Goal: Communication & Community: Answer question/provide support

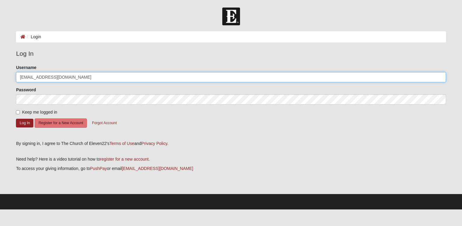
drag, startPoint x: 67, startPoint y: 76, endPoint x: 3, endPoint y: 75, distance: 64.1
click at [0, 75] on form "Log In Login Login Error Log In Please correct the following: Username puskdm@g…" at bounding box center [231, 109] width 462 height 202
type input "kfields"
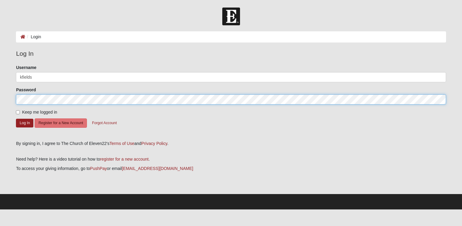
click at [16, 119] on button "Log In" at bounding box center [24, 123] width 17 height 9
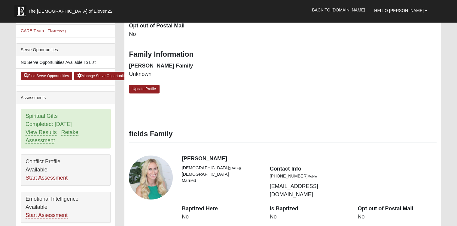
scroll to position [127, 0]
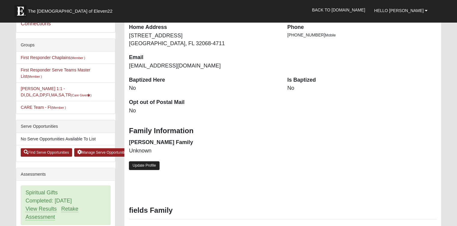
click at [152, 162] on link "Update Profile" at bounding box center [144, 165] width 31 height 9
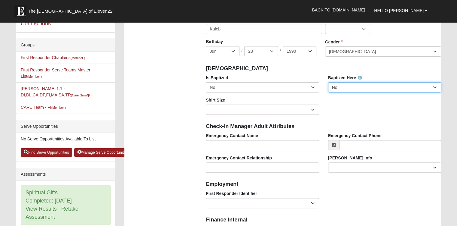
click at [384, 84] on select "No Yes" at bounding box center [384, 87] width 113 height 10
click at [328, 82] on select "No Yes" at bounding box center [384, 87] width 113 height 10
click at [304, 88] on select "No Yes" at bounding box center [262, 87] width 113 height 10
select select "True"
click at [206, 82] on select "No Yes" at bounding box center [262, 87] width 113 height 10
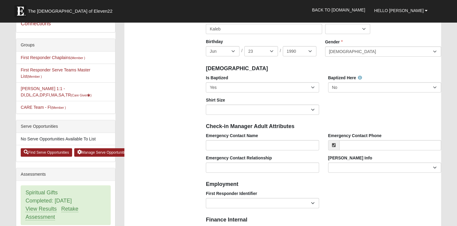
click at [342, 109] on div "Is Baptized No Yes Baptized Here No Yes Shirt Size Adult Small Adult Medium Adu…" at bounding box center [324, 97] width 245 height 45
click at [293, 201] on select "EMT | Paramedic | Medical Firefighter | Fire Department Police Officer | Sherif…" at bounding box center [262, 203] width 113 height 10
select select "2463"
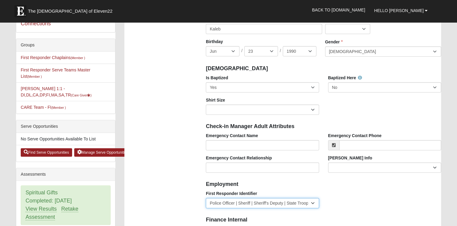
click at [206, 198] on select "EMT | Paramedic | Medical Firefighter | Fire Department Police Officer | Sherif…" at bounding box center [262, 203] width 113 height 10
click at [333, 186] on h4 "Employment" at bounding box center [323, 184] width 235 height 7
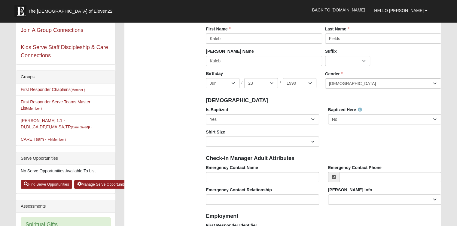
scroll to position [97, 0]
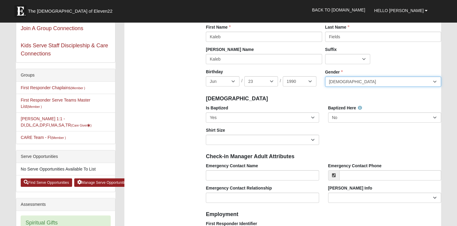
click at [351, 83] on select "Male Female" at bounding box center [383, 81] width 116 height 10
click at [355, 143] on div "Is Baptized No Yes Baptized Here No Yes Shirt Size Adult Small Adult Medium Adu…" at bounding box center [324, 127] width 245 height 45
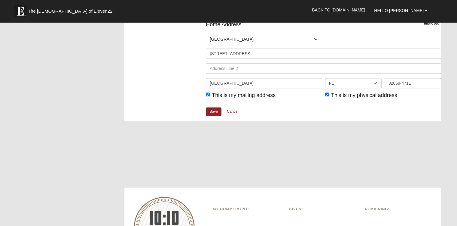
scroll to position [758, 0]
click at [213, 112] on link "Save" at bounding box center [214, 111] width 16 height 9
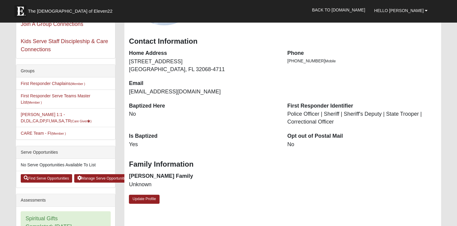
scroll to position [301, 0]
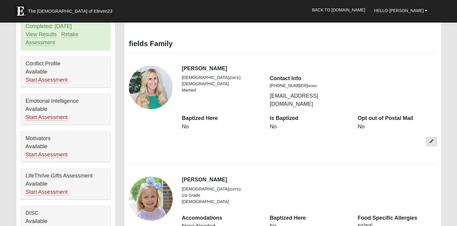
click at [434, 137] on link at bounding box center [432, 141] width 10 height 9
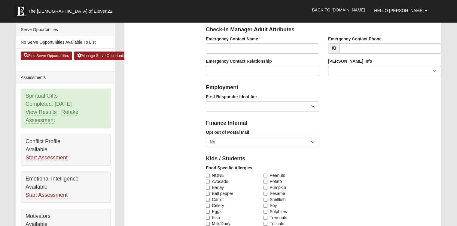
scroll to position [211, 0]
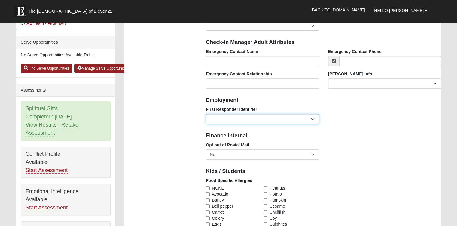
click at [290, 121] on select "EMT | Paramedic | Medical Firefighter | Fire Department Police Officer | Sherif…" at bounding box center [262, 119] width 113 height 10
click at [339, 106] on div "First Responder Identifier EMT | Paramedic | Medical Firefighter | Fire Departm…" at bounding box center [324, 117] width 245 height 22
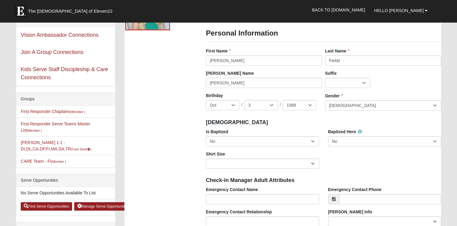
scroll to position [60, 0]
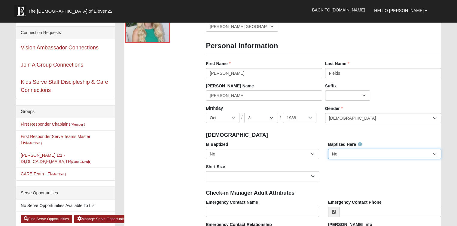
click at [345, 152] on select "No Yes" at bounding box center [384, 154] width 113 height 10
click at [295, 135] on h4 "Baptism" at bounding box center [323, 135] width 235 height 7
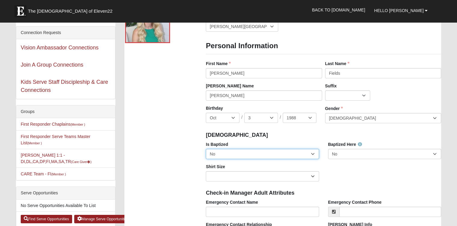
click at [301, 155] on select "No Yes" at bounding box center [262, 154] width 113 height 10
select select "True"
click at [206, 149] on select "No Yes" at bounding box center [262, 154] width 113 height 10
click at [336, 165] on div "Is Baptized No Yes Baptized Here No Yes Shirt Size Adult Small Adult Medium Adu…" at bounding box center [324, 163] width 245 height 45
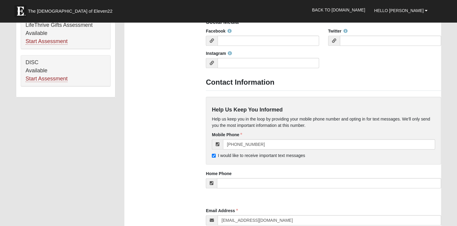
scroll to position [662, 0]
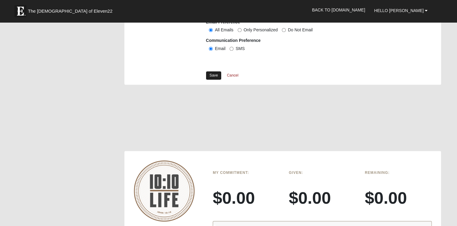
click at [217, 74] on link "Save" at bounding box center [214, 75] width 16 height 9
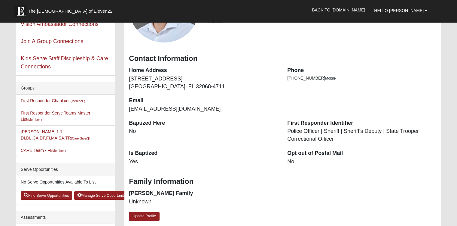
scroll to position [150, 0]
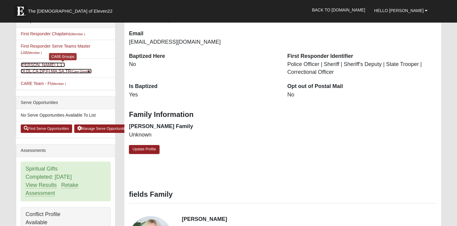
click at [54, 65] on link "Kaleb Fields 1:1 - DI,DL,CA,DP,FI,MA,SA,TR (Care Giver )" at bounding box center [56, 67] width 71 height 11
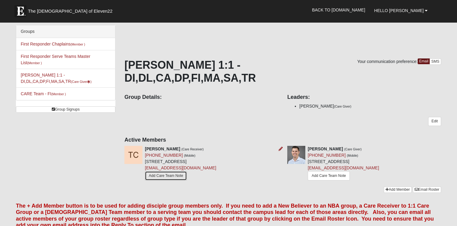
click at [176, 171] on link "Add Care Team Note" at bounding box center [166, 175] width 42 height 9
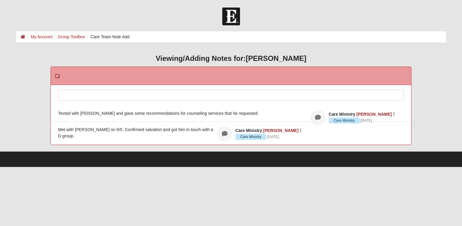
click at [120, 93] on div at bounding box center [230, 103] width 345 height 26
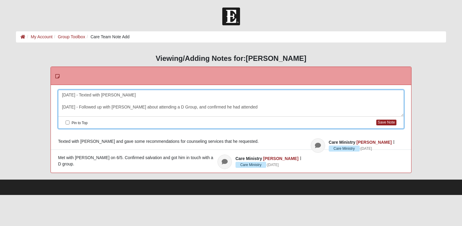
click at [253, 107] on div "[DATE] - Texted with [PERSON_NAME][DATE] - Followed up with [PERSON_NAME] about…" at bounding box center [230, 103] width 345 height 26
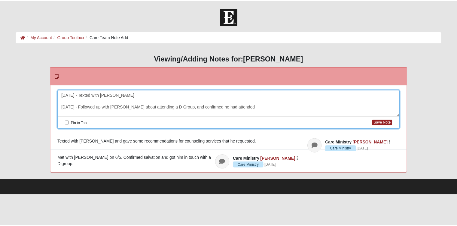
scroll to position [5, 0]
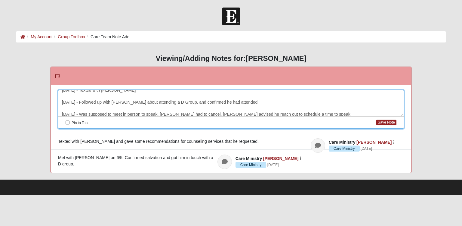
drag, startPoint x: 223, startPoint y: 113, endPoint x: 226, endPoint y: 121, distance: 8.8
click at [223, 113] on div "[DATE] - Texted with [PERSON_NAME][DATE] - Followed up with [PERSON_NAME] about…" at bounding box center [230, 103] width 345 height 26
click at [229, 115] on div "June 6 - Texted with Tyler June 15 - Followed up with Tyler about attending a D…" at bounding box center [230, 103] width 345 height 26
click at [288, 114] on div "June 6 - Texted with Tyler June 15 - Followed up with Tyler about attending a D…" at bounding box center [230, 103] width 345 height 26
click at [389, 127] on div "Pin to Top Save Note" at bounding box center [230, 122] width 345 height 12
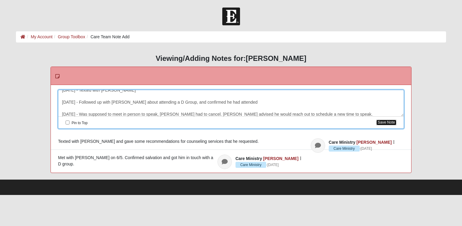
click at [385, 121] on button "Save Note" at bounding box center [386, 122] width 20 height 6
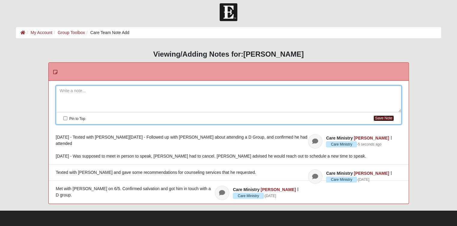
scroll to position [23, 0]
click at [106, 86] on div at bounding box center [228, 99] width 345 height 26
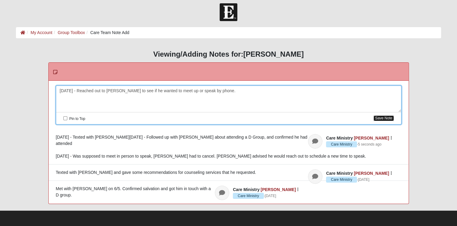
click at [389, 115] on button "Save Note" at bounding box center [384, 118] width 20 height 6
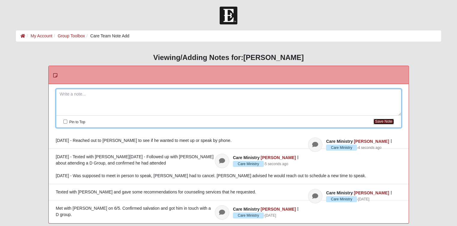
scroll to position [0, 0]
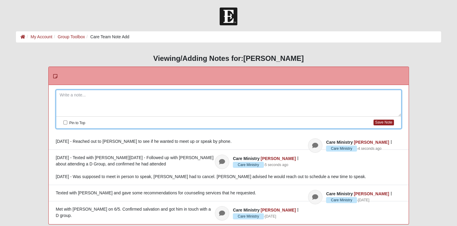
click at [100, 37] on li "Care Team Note Add" at bounding box center [107, 37] width 45 height 6
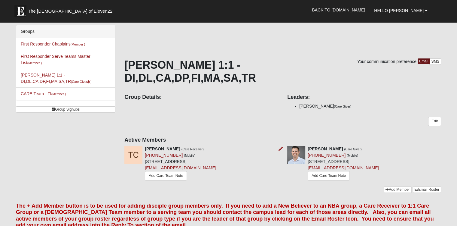
drag, startPoint x: 144, startPoint y: 148, endPoint x: 255, endPoint y: 148, distance: 111.0
click at [255, 148] on div "[PERSON_NAME] (Care Receiver) [PHONE_NUMBER] (Mobile) [STREET_ADDRESS] [EMAIL_A…" at bounding box center [201, 164] width 163 height 36
click at [216, 148] on div "[PERSON_NAME] (Care Receiver) [PHONE_NUMBER] (Mobile) [STREET_ADDRESS] [EMAIL_A…" at bounding box center [180, 164] width 71 height 36
click at [259, 148] on div "[PERSON_NAME] (Care Receiver) [PHONE_NUMBER] (Mobile) [STREET_ADDRESS] [EMAIL_A…" at bounding box center [201, 164] width 163 height 36
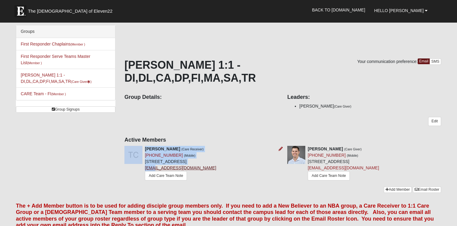
drag, startPoint x: 257, startPoint y: 146, endPoint x: 153, endPoint y: 155, distance: 105.0
click at [153, 155] on div "[PERSON_NAME] (Care Receiver) [PHONE_NUMBER] (Mobile) [STREET_ADDRESS] [EMAIL_A…" at bounding box center [201, 164] width 163 height 36
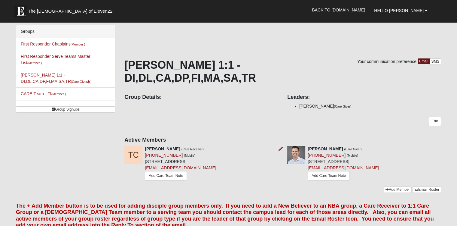
drag, startPoint x: 153, startPoint y: 155, endPoint x: 201, endPoint y: 155, distance: 48.4
click at [201, 155] on div "[PERSON_NAME] (Care Receiver) [PHONE_NUMBER] (Mobile) [STREET_ADDRESS] [EMAIL_A…" at bounding box center [180, 164] width 71 height 36
click at [200, 152] on div "[PERSON_NAME] (Care Receiver) [PHONE_NUMBER] (Mobile) [STREET_ADDRESS] [EMAIL_A…" at bounding box center [180, 164] width 71 height 36
drag, startPoint x: 201, startPoint y: 153, endPoint x: 165, endPoint y: 147, distance: 35.9
click at [165, 147] on div "[PERSON_NAME] (Care Receiver) [PHONE_NUMBER] (Mobile) [STREET_ADDRESS] [EMAIL_A…" at bounding box center [180, 164] width 71 height 36
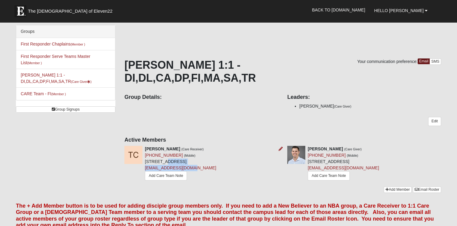
drag, startPoint x: 165, startPoint y: 147, endPoint x: 231, endPoint y: 153, distance: 65.8
click at [216, 153] on div "[PERSON_NAME] (Care Receiver) [PHONE_NUMBER] (Mobile) [STREET_ADDRESS] [EMAIL_A…" at bounding box center [180, 164] width 71 height 36
drag, startPoint x: 262, startPoint y: 149, endPoint x: 258, endPoint y: 148, distance: 4.2
click at [260, 148] on div "[PERSON_NAME] (Care Receiver) [PHONE_NUMBER] (Mobile) [STREET_ADDRESS] [EMAIL_A…" at bounding box center [201, 164] width 163 height 36
click at [256, 148] on div "[PERSON_NAME] (Care Receiver) [PHONE_NUMBER] (Mobile) [STREET_ADDRESS] [EMAIL_A…" at bounding box center [201, 164] width 163 height 36
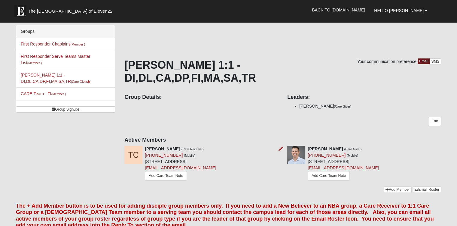
click at [216, 148] on div "[PERSON_NAME] (Care Receiver) [PHONE_NUMBER] (Mobile) [STREET_ADDRESS] [EMAIL_A…" at bounding box center [180, 164] width 71 height 36
click at [216, 154] on div "[PERSON_NAME] (Care Receiver) [PHONE_NUMBER] (Mobile) [STREET_ADDRESS] [EMAIL_A…" at bounding box center [180, 164] width 71 height 36
drag, startPoint x: 251, startPoint y: 153, endPoint x: 146, endPoint y: 147, distance: 105.1
click at [146, 147] on div "[PERSON_NAME] (Care Receiver) [PHONE_NUMBER] (Mobile) [STREET_ADDRESS] [EMAIL_A…" at bounding box center [180, 164] width 71 height 36
click at [146, 149] on div "[PERSON_NAME] (Care Receiver) [PHONE_NUMBER] (Mobile) [STREET_ADDRESS] [EMAIL_A…" at bounding box center [180, 164] width 71 height 36
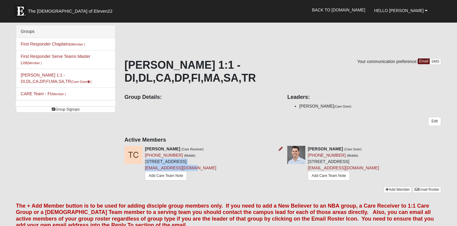
drag, startPoint x: 145, startPoint y: 149, endPoint x: 255, endPoint y: 152, distance: 110.1
click at [216, 152] on div "[PERSON_NAME] (Care Receiver) [PHONE_NUMBER] (Mobile) [STREET_ADDRESS] [EMAIL_A…" at bounding box center [180, 164] width 71 height 36
drag, startPoint x: 255, startPoint y: 152, endPoint x: 249, endPoint y: 149, distance: 6.8
copy div "[STREET_ADDRESS] [EMAIL_ADDRESS][DOMAIN_NAME]"
